Goal: Task Accomplishment & Management: Complete application form

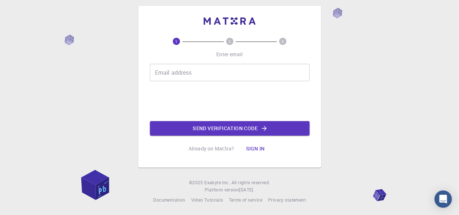
scroll to position [7, 0]
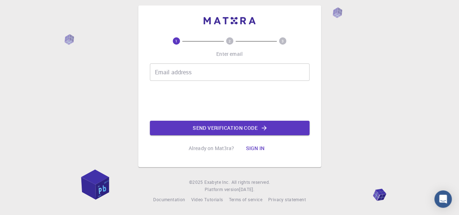
click at [176, 71] on div "Email address Email address" at bounding box center [230, 71] width 160 height 17
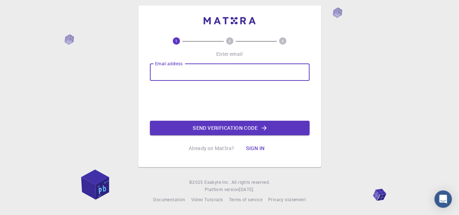
type input "[EMAIL_ADDRESS][DOMAIN_NAME]"
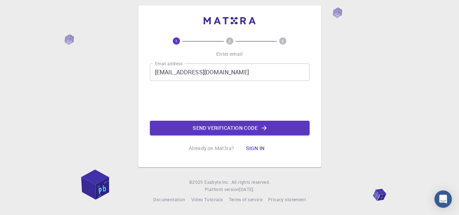
click at [189, 126] on button "Send verification code" at bounding box center [230, 128] width 160 height 15
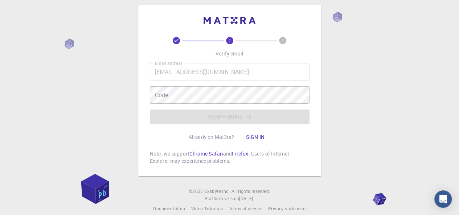
click at [186, 104] on div "Email address [EMAIL_ADDRESS][DOMAIN_NAME] Email address Code Code Verify email" at bounding box center [230, 93] width 160 height 61
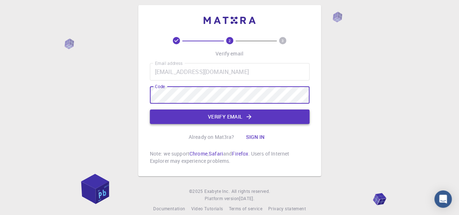
click at [209, 115] on button "Verify email" at bounding box center [230, 117] width 160 height 15
click at [209, 115] on div "Email address [EMAIL_ADDRESS][DOMAIN_NAME] Email address Code Code Verify email" at bounding box center [230, 93] width 160 height 61
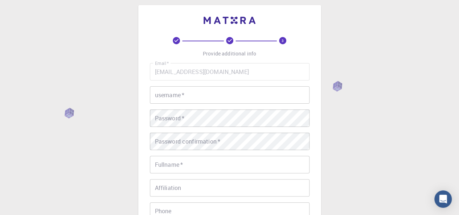
click at [184, 93] on div "username   * username   *" at bounding box center [230, 94] width 160 height 17
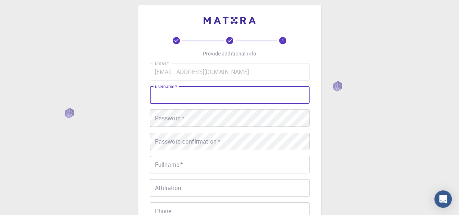
click at [184, 93] on input "username   *" at bounding box center [230, 94] width 160 height 17
type input "Ayman2000"
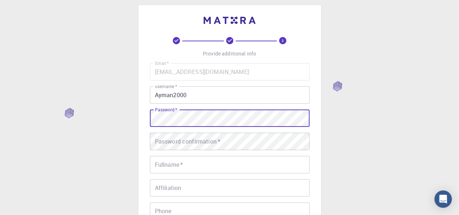
click at [175, 113] on div "Password   * Password   *" at bounding box center [230, 118] width 160 height 17
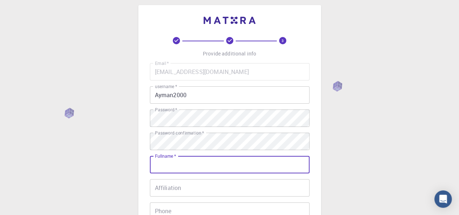
click at [197, 160] on input "Fullname   *" at bounding box center [230, 164] width 160 height 17
type input "[PERSON_NAME]"
click at [175, 188] on input "Affiliation" at bounding box center [230, 187] width 160 height 17
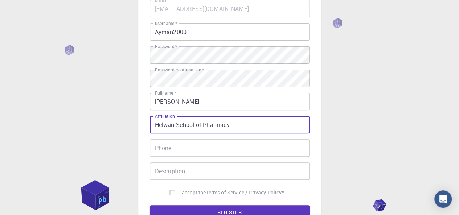
scroll to position [71, 0]
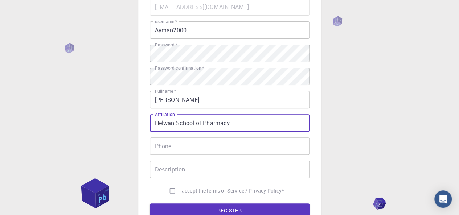
type input "Helwan School of Pharmacy"
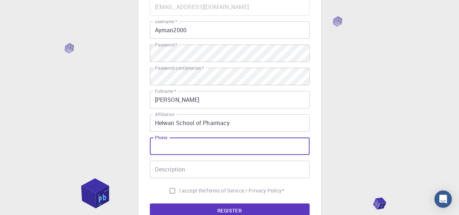
click at [229, 152] on input "Phone" at bounding box center [230, 145] width 160 height 17
type input "p"
type input "-"
type input "_"
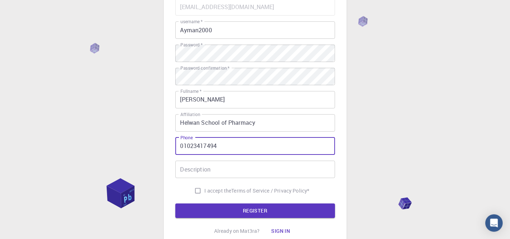
type input "01023417494"
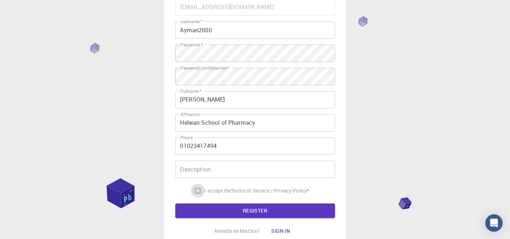
click at [196, 192] on input "I accept the Terms of Service / Privacy Policy *" at bounding box center [198, 191] width 14 height 14
checkbox input "true"
click at [202, 174] on input "Description" at bounding box center [255, 169] width 160 height 17
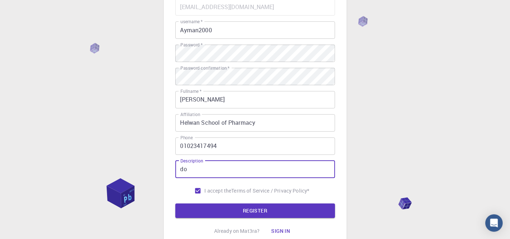
type input "d"
type input "TA"
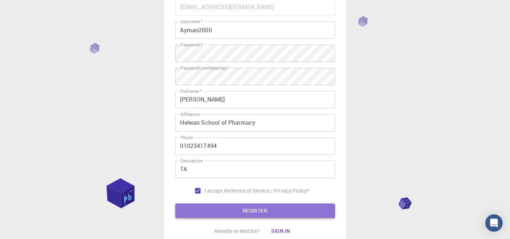
click at [202, 210] on button "REGISTER" at bounding box center [255, 211] width 160 height 15
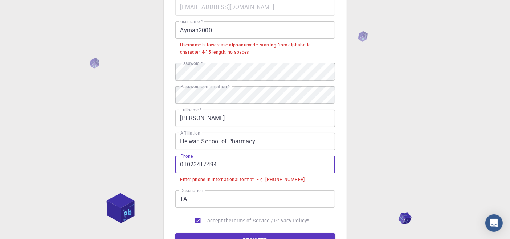
click at [178, 164] on input "01023417494" at bounding box center [255, 164] width 160 height 17
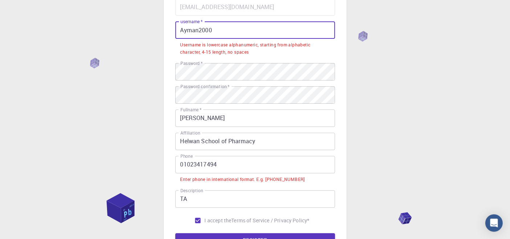
click at [184, 29] on input "Ayman2000" at bounding box center [255, 29] width 160 height 17
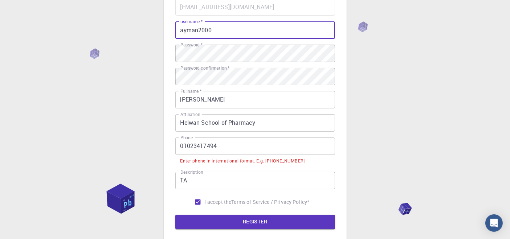
type input "ayman2000"
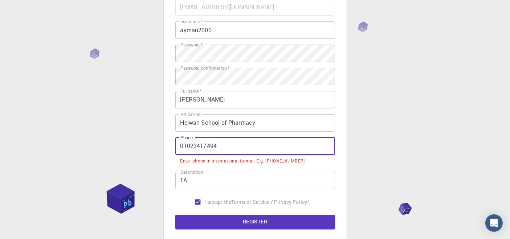
click at [179, 146] on input "01023417494" at bounding box center [255, 145] width 160 height 17
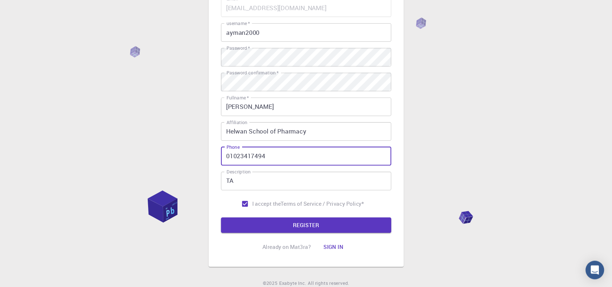
scroll to position [71, 0]
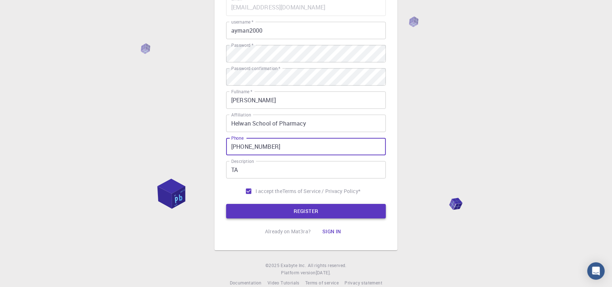
type input "[PHONE_NUMBER]"
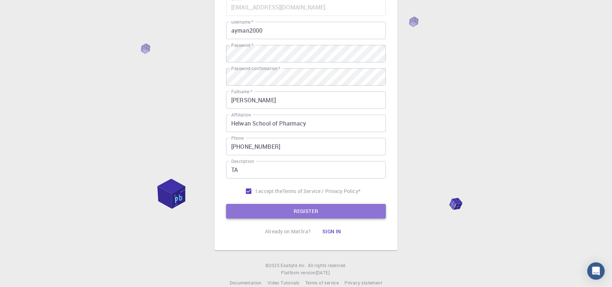
click at [284, 209] on button "REGISTER" at bounding box center [306, 211] width 160 height 15
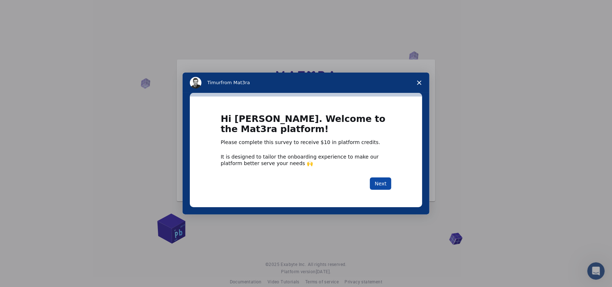
click at [383, 187] on button "Next" at bounding box center [380, 183] width 21 height 12
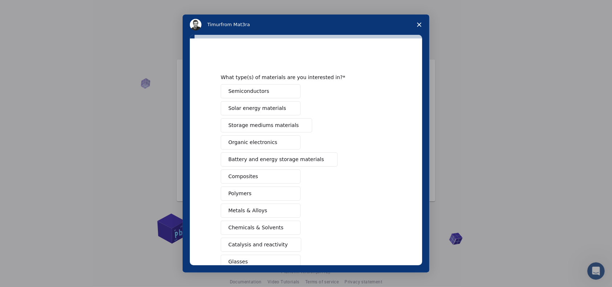
click at [417, 26] on polygon "Close survey" at bounding box center [419, 24] width 4 height 4
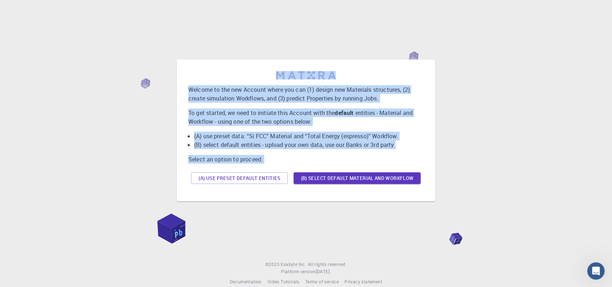
drag, startPoint x: 417, startPoint y: 26, endPoint x: 301, endPoint y: 215, distance: 221.6
click at [301, 215] on div "Welcome to the new Account where you can (1) design new Materials structures, (…" at bounding box center [306, 130] width 594 height 220
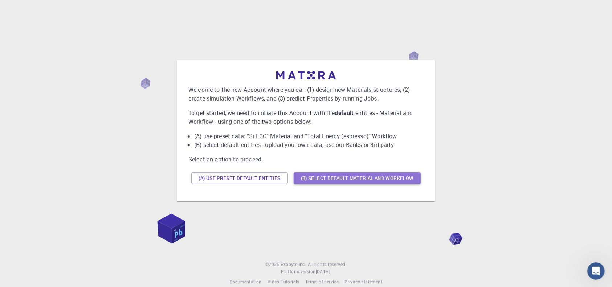
click at [328, 174] on button "(B) Select default material and workflow" at bounding box center [356, 178] width 127 height 12
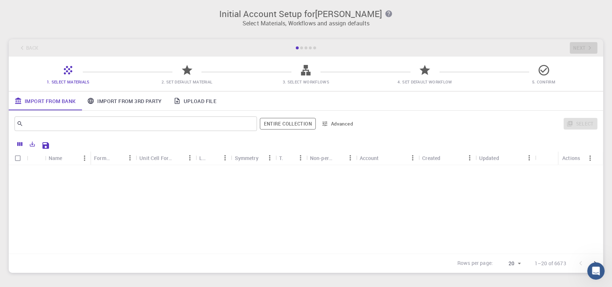
scroll to position [230, 0]
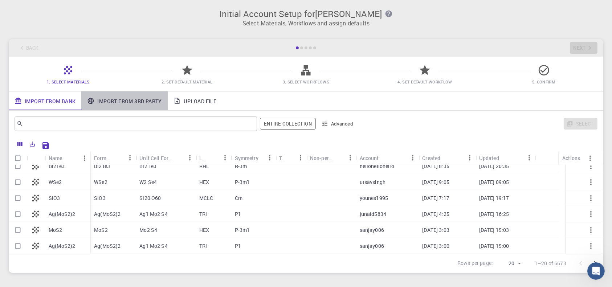
click at [148, 103] on link "Import From 3rd Party" at bounding box center [124, 100] width 86 height 19
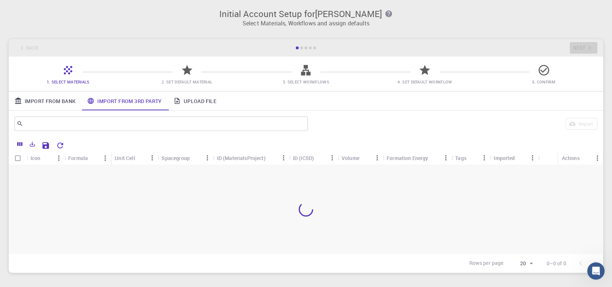
click at [186, 100] on link "Upload File" at bounding box center [195, 100] width 54 height 19
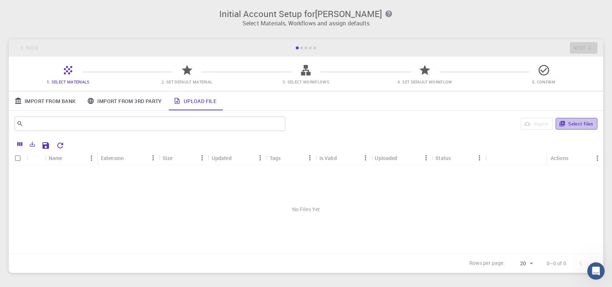
click at [459, 123] on button "Select files" at bounding box center [576, 124] width 42 height 12
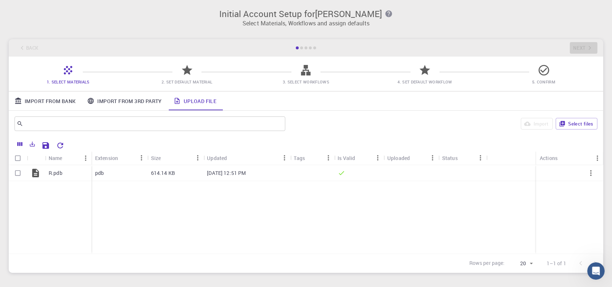
click at [416, 215] on div "R.pdb pdb 614.14 KB [DATE] 12:51 PM" at bounding box center [306, 209] width 594 height 89
click at [188, 78] on span "2. Set Default Material" at bounding box center [187, 81] width 113 height 7
click at [55, 104] on link "Import From Bank" at bounding box center [45, 100] width 73 height 19
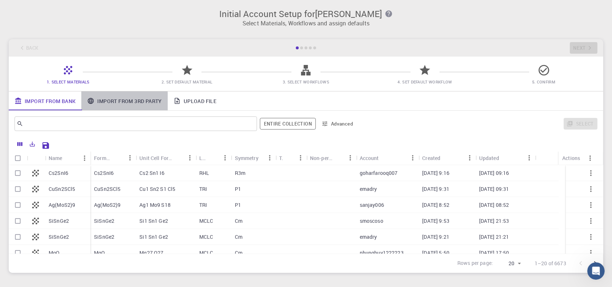
click at [105, 102] on link "Import From 3rd Party" at bounding box center [124, 100] width 86 height 19
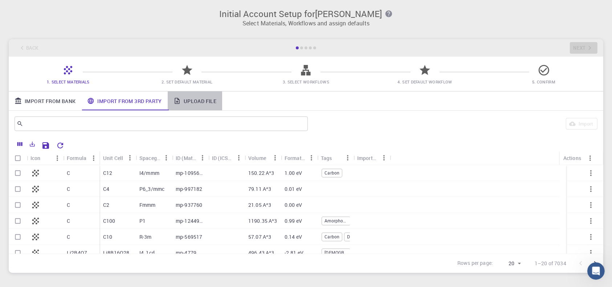
click at [204, 99] on link "Upload File" at bounding box center [195, 100] width 54 height 19
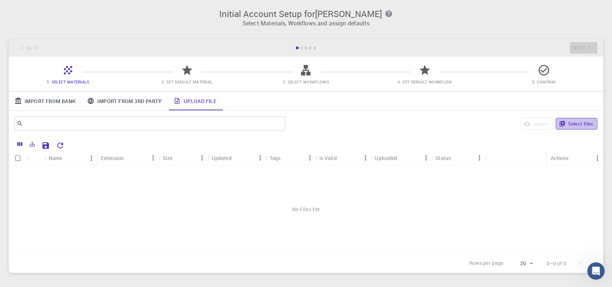
click at [459, 126] on button "Select files" at bounding box center [576, 124] width 42 height 12
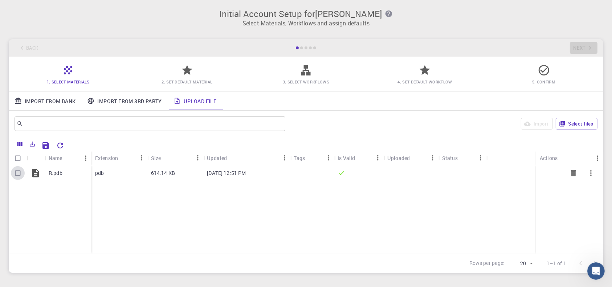
click at [16, 173] on input "Select row" at bounding box center [18, 173] width 14 height 14
checkbox input "true"
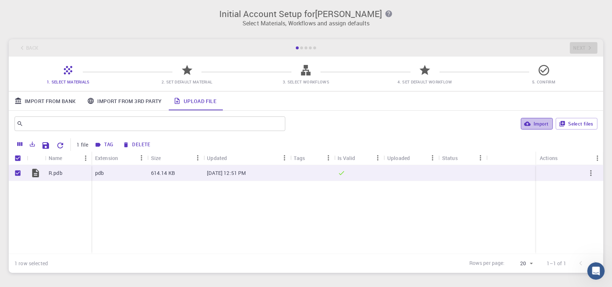
click at [459, 124] on icon "button" at bounding box center [527, 124] width 7 height 4
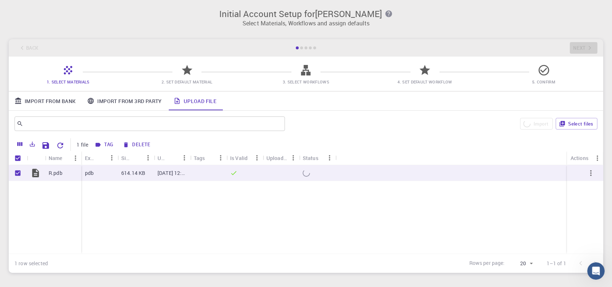
checkbox input "false"
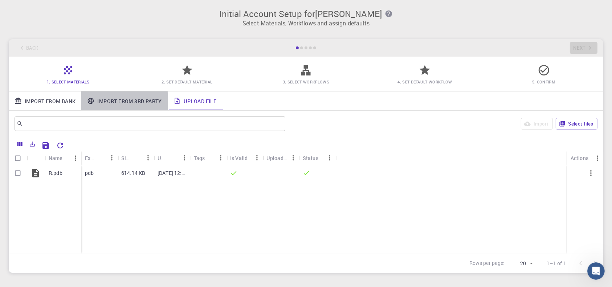
click at [130, 100] on link "Import From 3rd Party" at bounding box center [124, 100] width 86 height 19
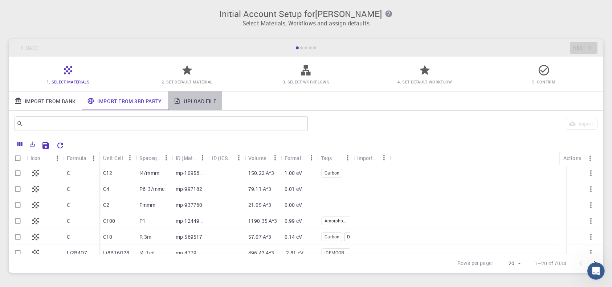
click at [201, 104] on link "Upload File" at bounding box center [195, 100] width 54 height 19
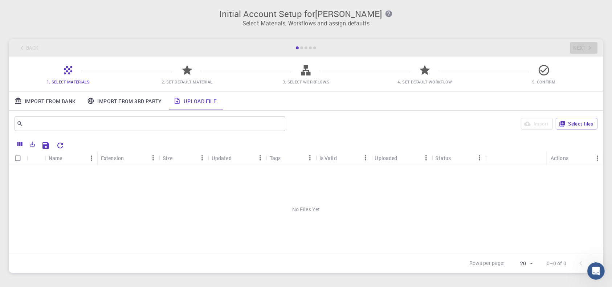
click at [351, 179] on div "No Files Yet" at bounding box center [306, 209] width 594 height 89
click at [51, 104] on link "Import From Bank" at bounding box center [45, 100] width 73 height 19
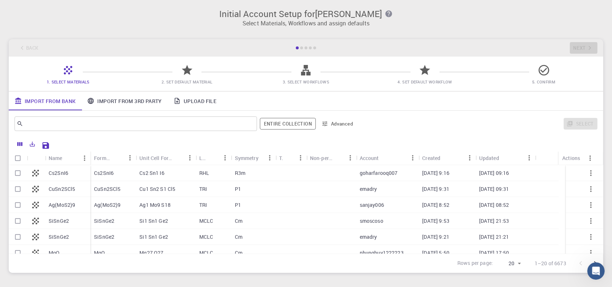
click at [134, 98] on link "Import From 3rd Party" at bounding box center [124, 100] width 86 height 19
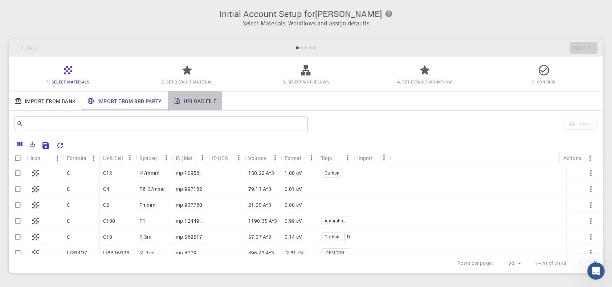
click at [189, 97] on link "Upload File" at bounding box center [195, 100] width 54 height 19
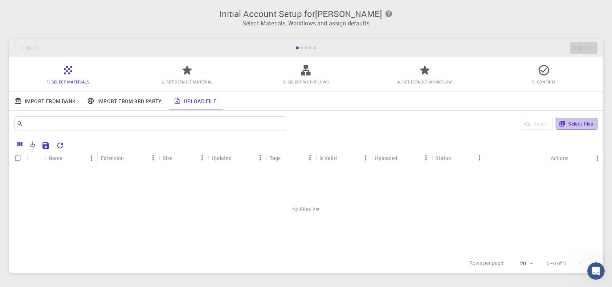
click at [459, 121] on button "Select files" at bounding box center [576, 124] width 42 height 12
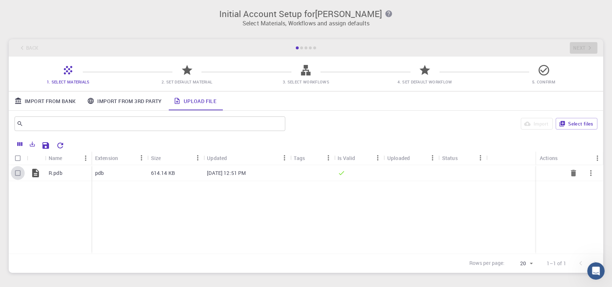
click at [15, 177] on input "Select row" at bounding box center [18, 173] width 14 height 14
checkbox input "true"
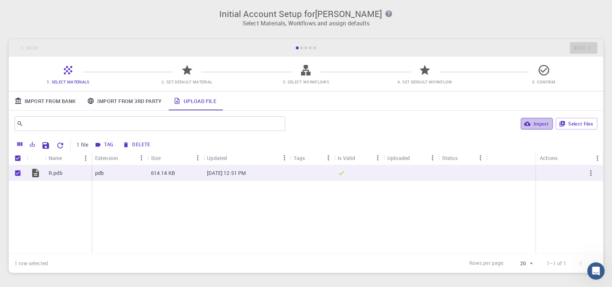
click at [459, 121] on button "Import" at bounding box center [537, 124] width 32 height 12
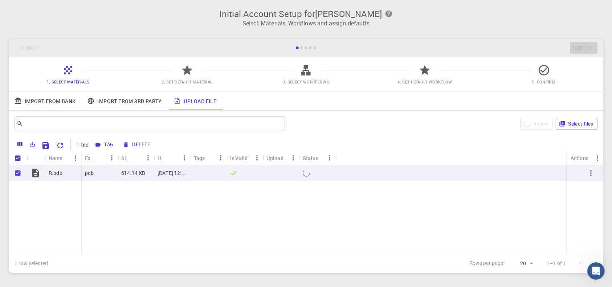
checkbox input "false"
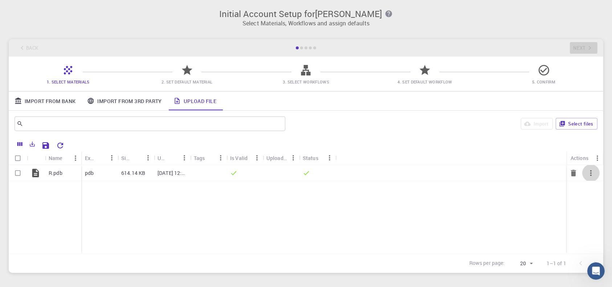
click at [459, 173] on icon "button" at bounding box center [590, 173] width 9 height 9
click at [459, 190] on div at bounding box center [306, 143] width 612 height 287
click at [459, 190] on div "R.pdb pdb 614.14 KB [DATE] 12:51 PM" at bounding box center [306, 209] width 594 height 89
click at [188, 75] on icon at bounding box center [187, 70] width 13 height 13
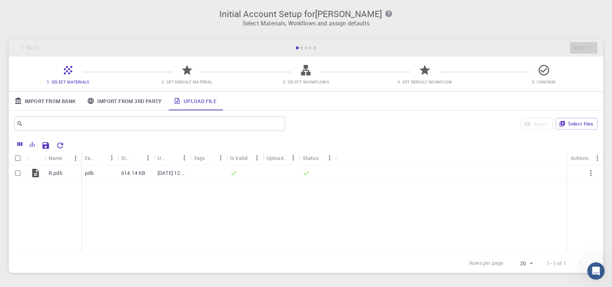
click at [188, 75] on icon at bounding box center [187, 70] width 13 height 13
click at [459, 49] on div "Back Next" at bounding box center [306, 47] width 594 height 17
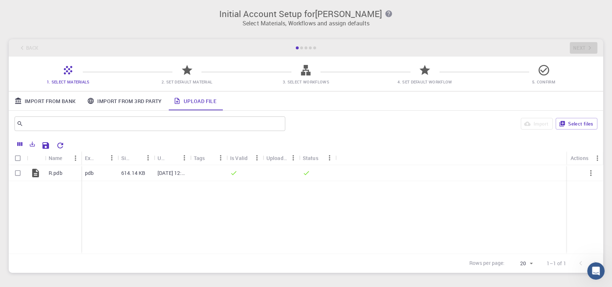
click at [459, 49] on div "Back Next" at bounding box center [306, 47] width 594 height 17
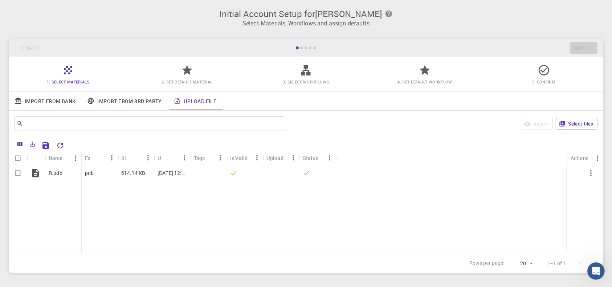
click at [459, 49] on div "Back Next" at bounding box center [306, 47] width 594 height 17
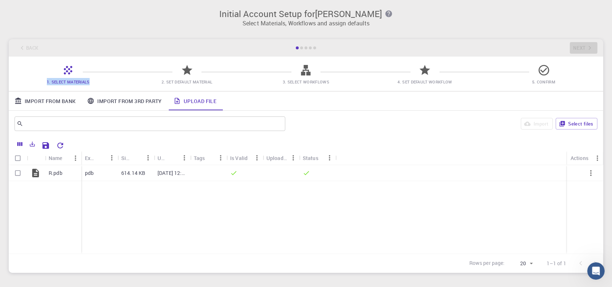
click at [459, 49] on div "Back Next" at bounding box center [306, 47] width 594 height 17
click at [66, 71] on icon at bounding box center [68, 70] width 13 height 13
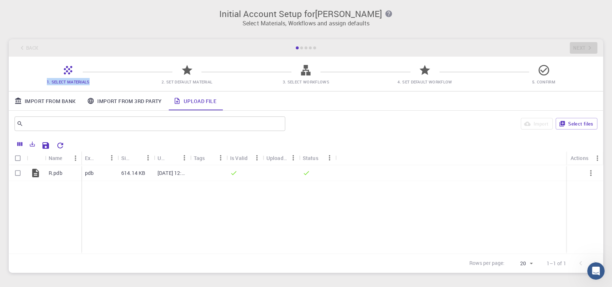
click at [66, 71] on icon at bounding box center [68, 70] width 13 height 13
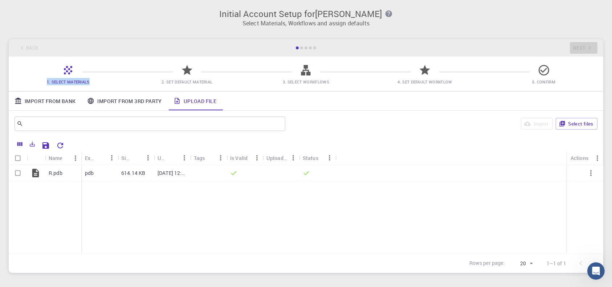
click at [66, 71] on icon at bounding box center [68, 70] width 13 height 13
click at [99, 103] on link "Import From 3rd Party" at bounding box center [124, 100] width 86 height 19
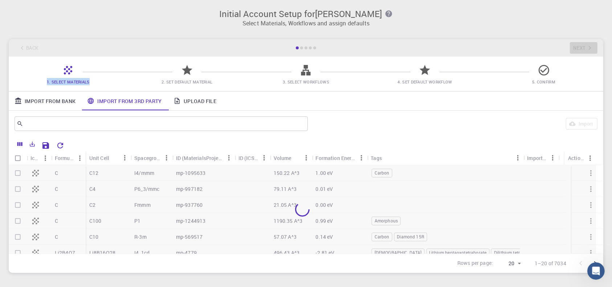
click at [68, 104] on link "Import From Bank" at bounding box center [45, 100] width 73 height 19
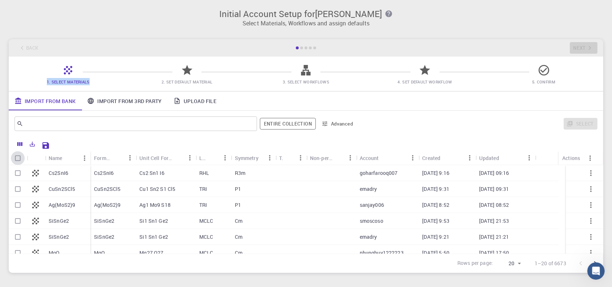
click at [16, 159] on input "Select all rows" at bounding box center [18, 158] width 14 height 14
checkbox input "true"
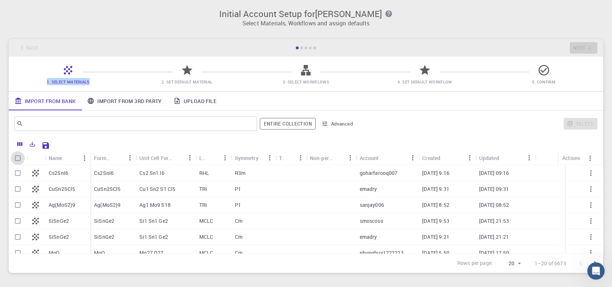
checkbox input "true"
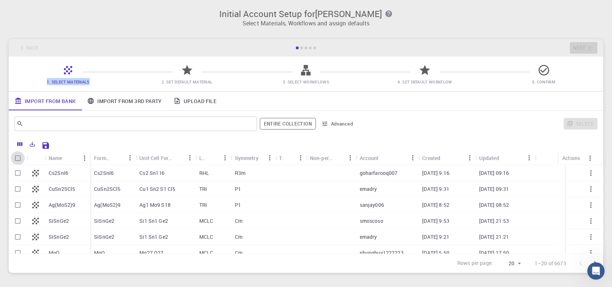
checkbox input "true"
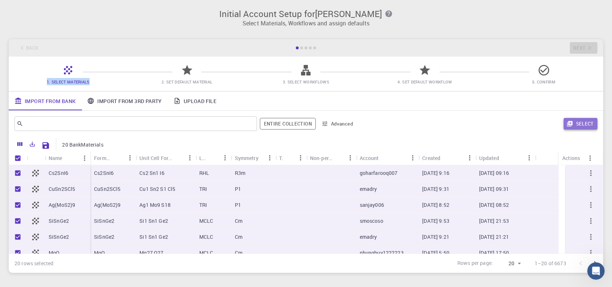
click at [459, 127] on button "Select" at bounding box center [580, 124] width 34 height 12
